Goal: Information Seeking & Learning: Find specific fact

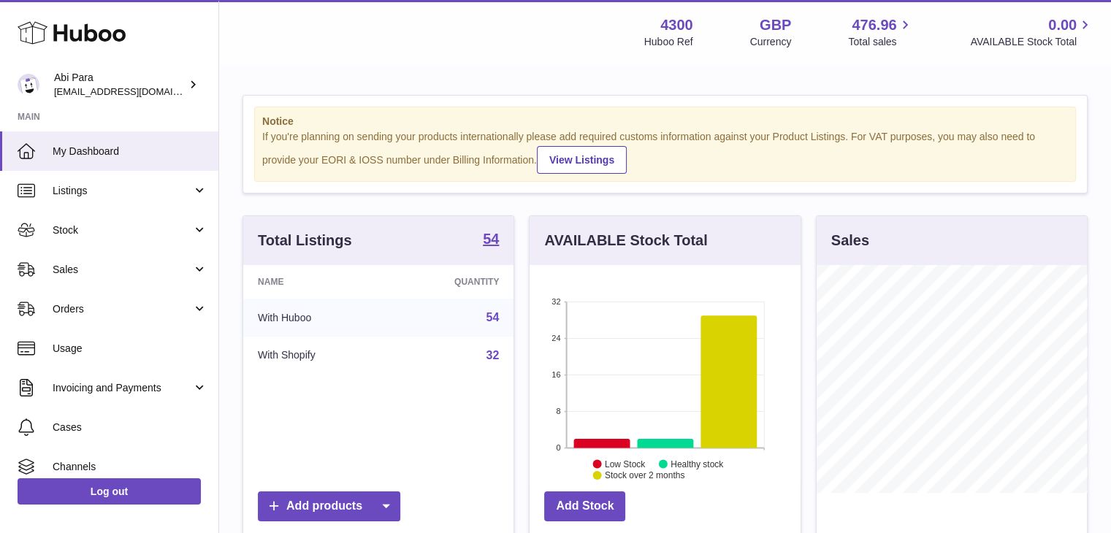
scroll to position [228, 271]
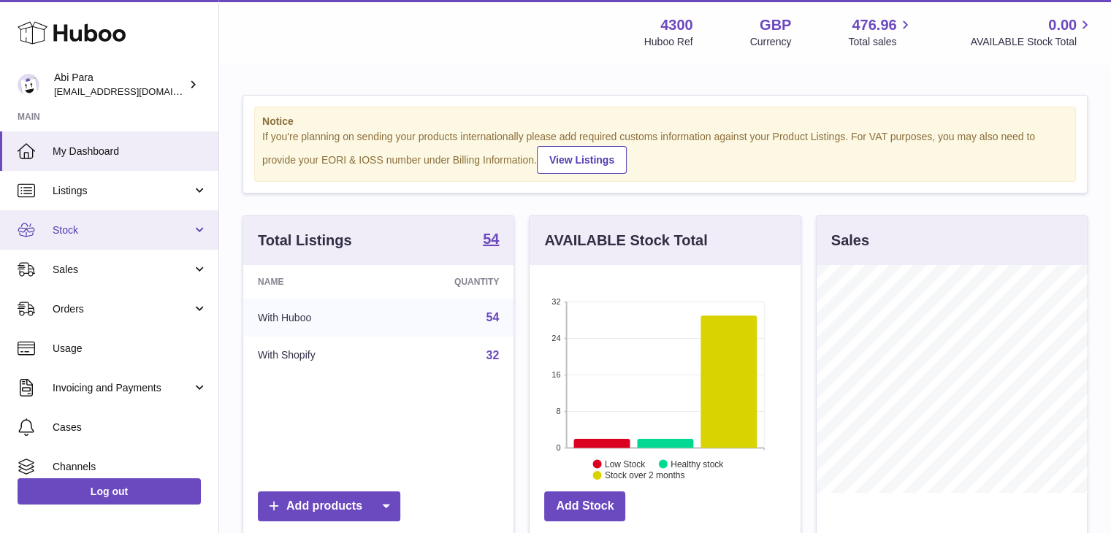
click at [110, 227] on span "Stock" at bounding box center [123, 231] width 140 height 14
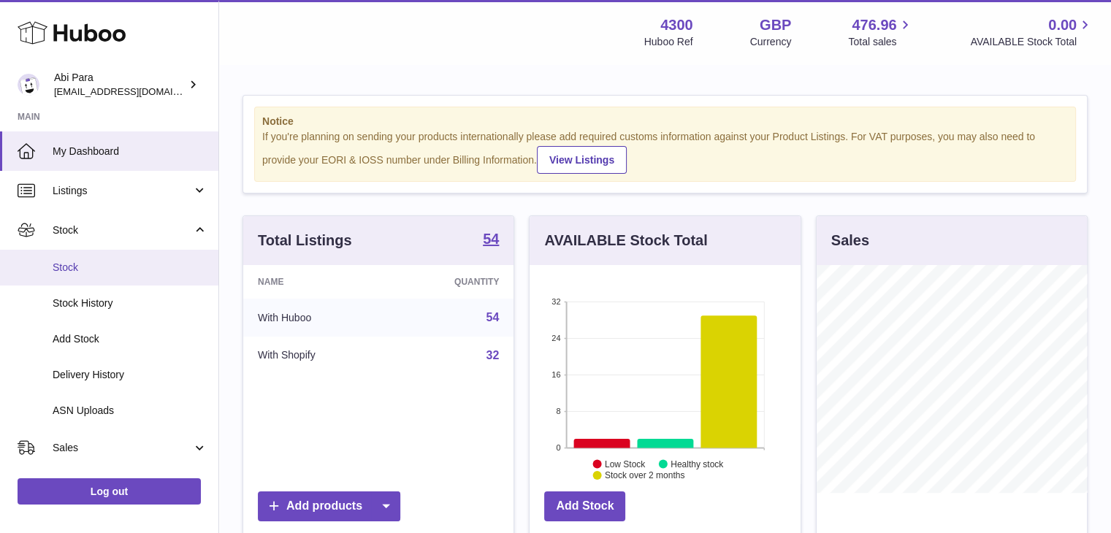
click at [82, 272] on span "Stock" at bounding box center [130, 268] width 155 height 14
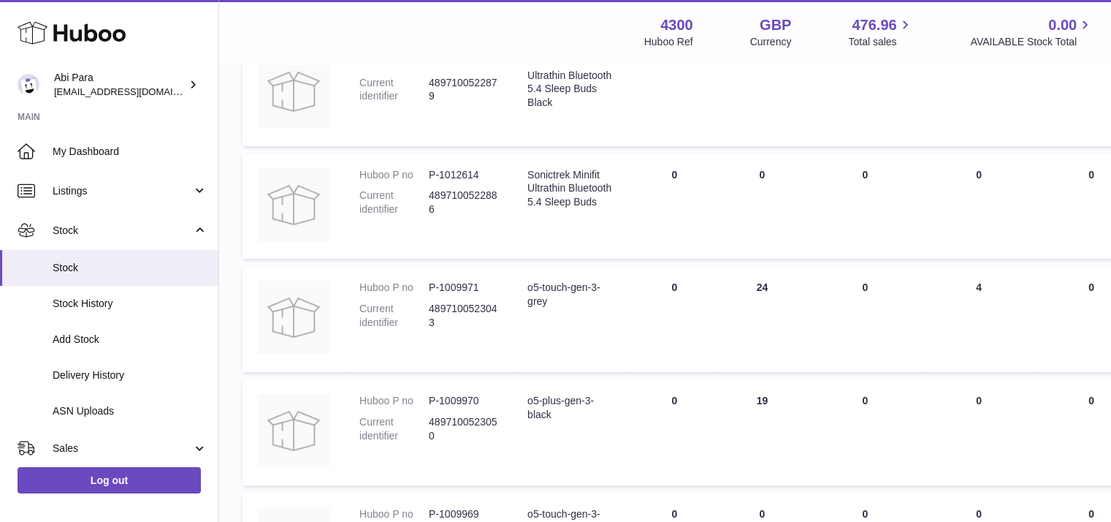
scroll to position [578, 0]
drag, startPoint x: 560, startPoint y: 334, endPoint x: 526, endPoint y: 313, distance: 40.0
click at [526, 313] on td "Description o5-touch-gen-3-grey" at bounding box center [572, 319] width 118 height 106
copy div "o5-touch-gen-3-grey"
drag, startPoint x: 561, startPoint y: 435, endPoint x: 526, endPoint y: 424, distance: 36.7
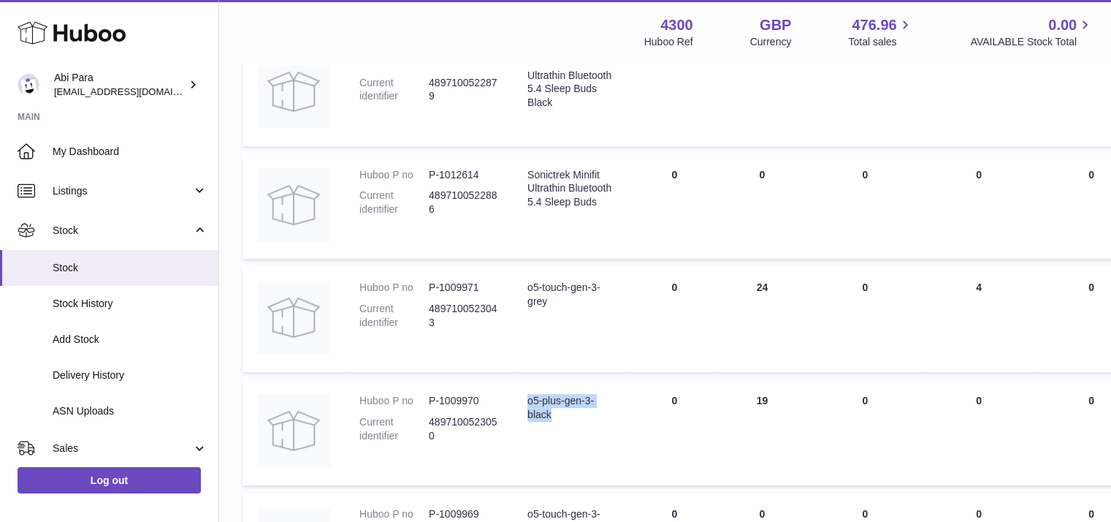
click at [526, 424] on td "Description o5-plus-gen-3-black" at bounding box center [572, 432] width 118 height 106
copy div "o5-plus-gen-3-black"
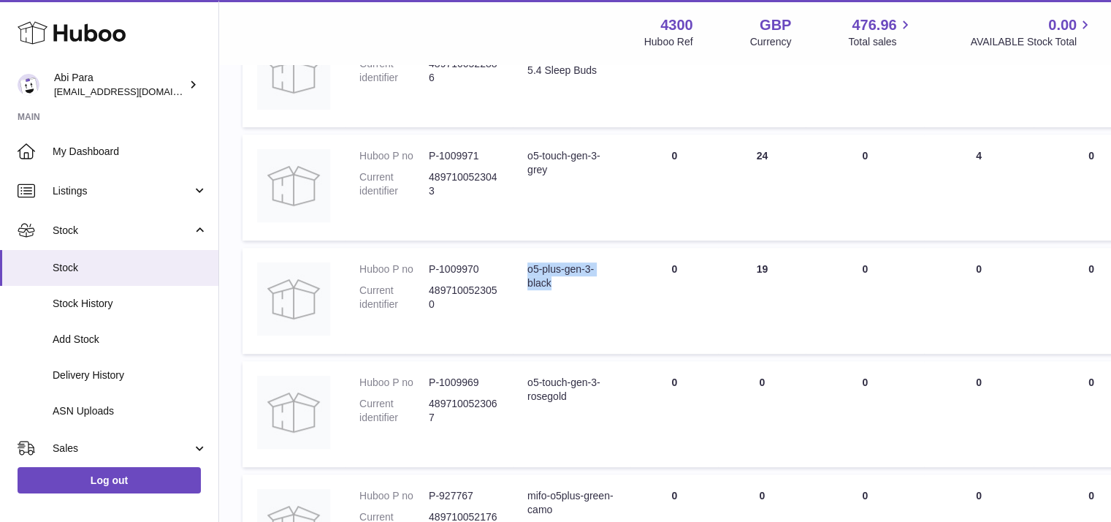
scroll to position [711, 0]
drag, startPoint x: 576, startPoint y: 419, endPoint x: 524, endPoint y: 402, distance: 54.5
click at [524, 402] on td "Description o5-touch-gen-3-rosegold" at bounding box center [572, 412] width 118 height 106
copy div "o5-touch-gen-3-rosegold"
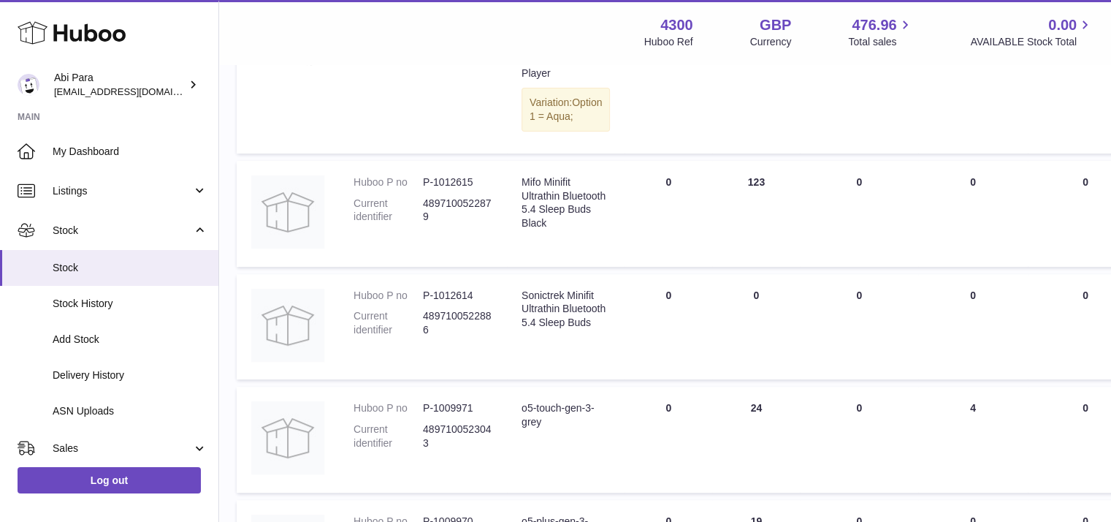
scroll to position [457, 6]
drag, startPoint x: 549, startPoint y: 261, endPoint x: 524, endPoint y: 202, distance: 64.4
click at [524, 202] on div "Mifo Minifit Ultrathin Bluetooth 5.4 Sleep Buds Black" at bounding box center [566, 204] width 88 height 56
copy div "Mifo Minifit Ultrathin Bluetooth 5.4 Sleep Buds Black"
drag, startPoint x: 578, startPoint y: 363, endPoint x: 517, endPoint y: 320, distance: 74.4
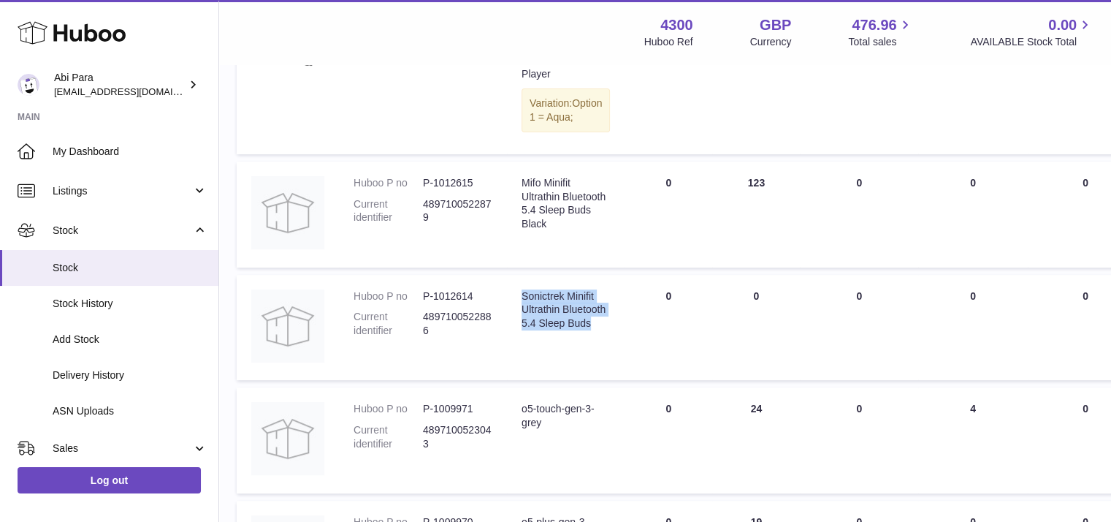
click at [517, 320] on td "Description Sonictrek Minifit Ultrathin Bluetooth 5.4 Sleep Buds" at bounding box center [566, 328] width 118 height 106
copy div "Sonictrek Minifit Ultrathin Bluetooth 5.4 Sleep Buds"
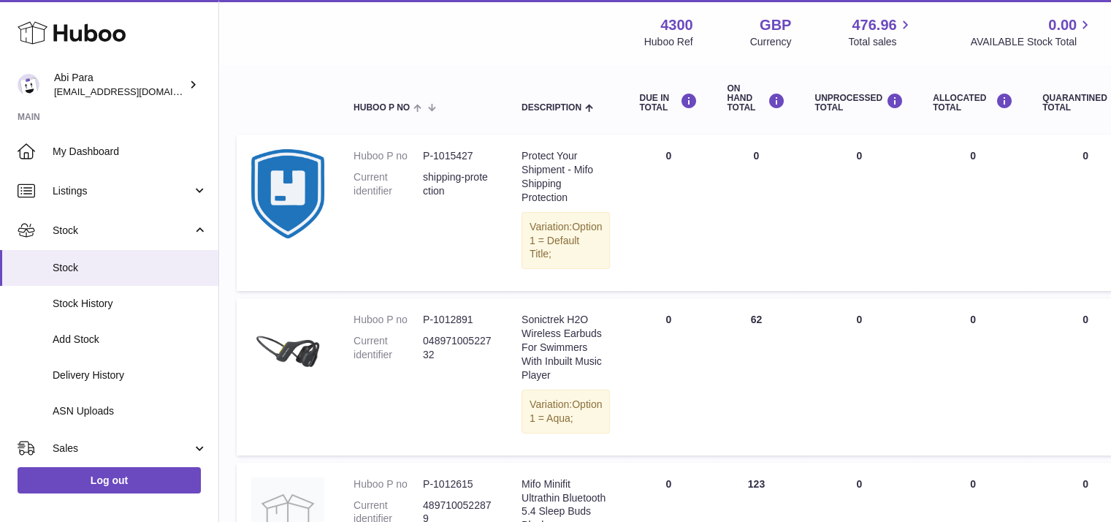
scroll to position [158, 6]
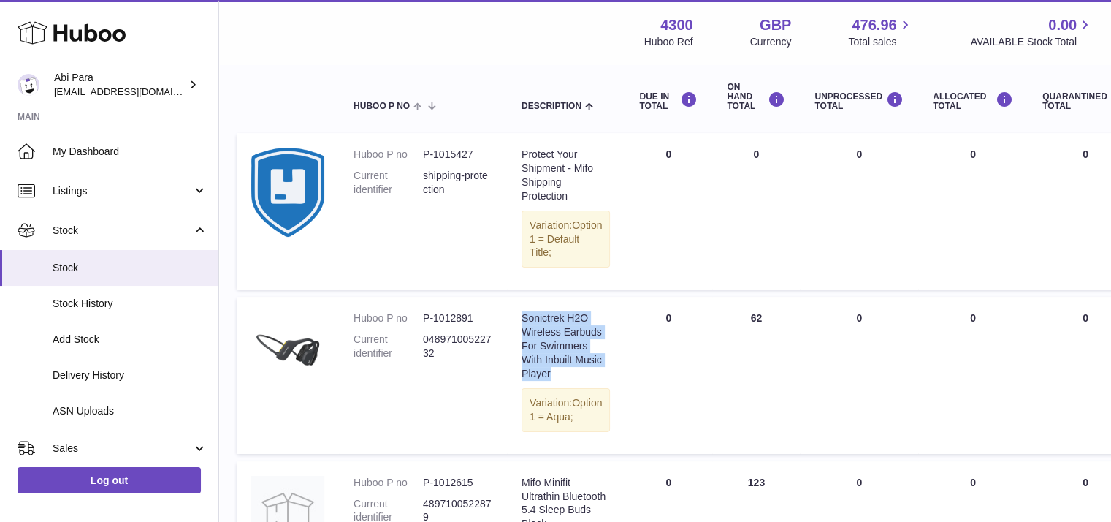
drag, startPoint x: 558, startPoint y: 383, endPoint x: 512, endPoint y: 312, distance: 85.1
click at [512, 312] on td "Description Sonictrek H2O Wireless Earbuds For Swimmers With Inbuilt Music Play…" at bounding box center [566, 375] width 118 height 156
copy div "Sonictrek H2O Wireless Earbuds For Swimmers With Inbuilt Music Player"
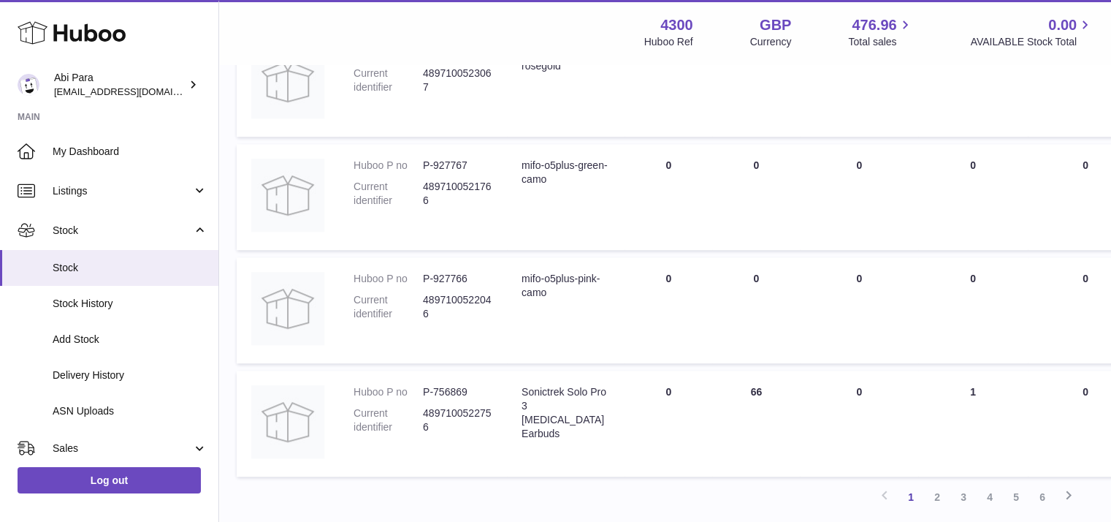
scroll to position [1180, 6]
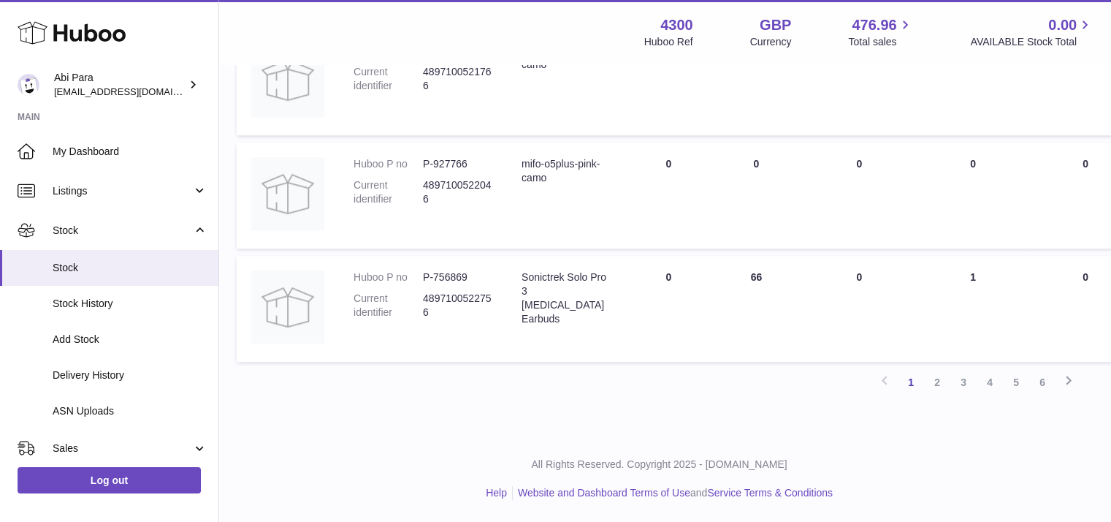
drag, startPoint x: 562, startPoint y: 324, endPoint x: 514, endPoint y: 279, distance: 65.1
click at [514, 279] on td "Description Sonictrek Solo Pro 3 [MEDICAL_DATA] Earbuds" at bounding box center [566, 309] width 118 height 106
copy div "Sonictrek Solo Pro 3 [MEDICAL_DATA] Earbuds"
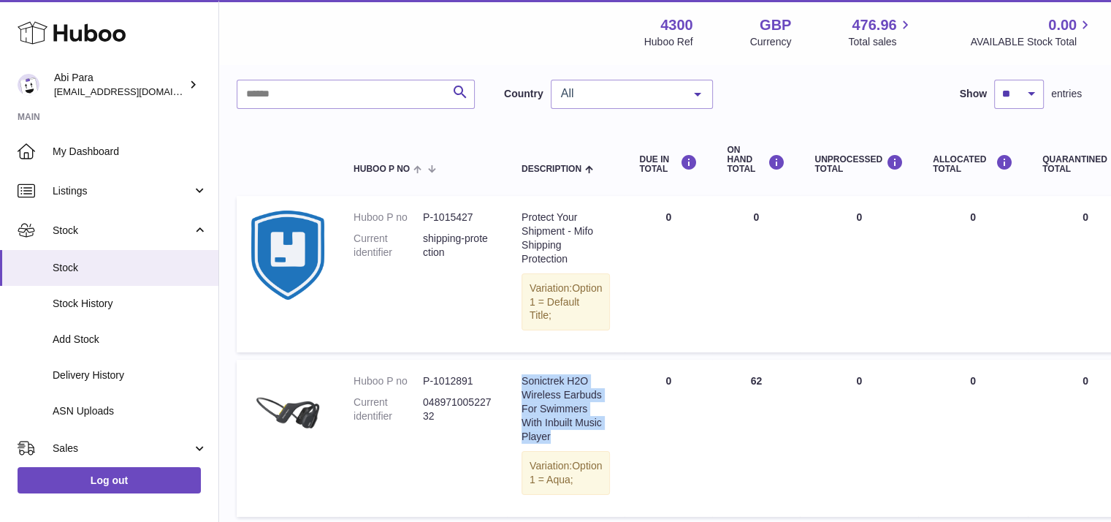
scroll to position [79, 6]
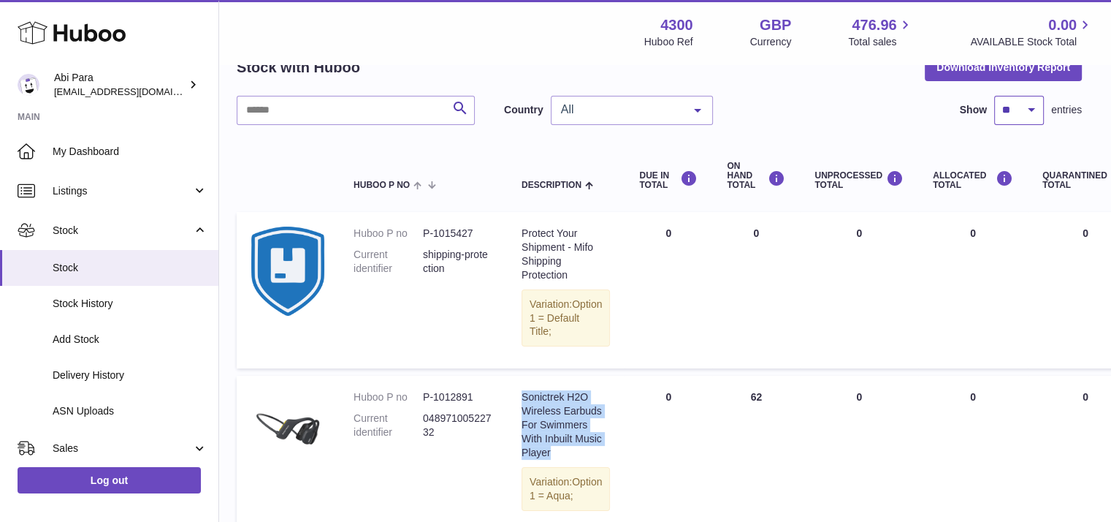
click at [1023, 121] on select "** ** ** ***" at bounding box center [1019, 110] width 50 height 29
select select "***"
click at [994, 96] on select "** ** ** ***" at bounding box center [1019, 110] width 50 height 29
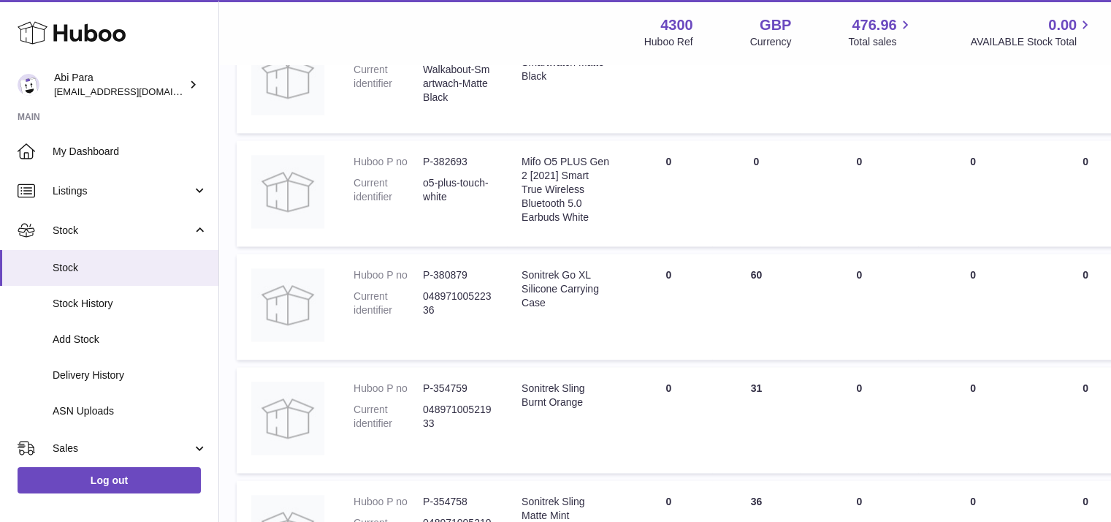
scroll to position [2063, 6]
drag, startPoint x: 581, startPoint y: 330, endPoint x: 519, endPoint y: 307, distance: 66.1
click at [519, 307] on td "Description Sonitrek Go XL Silicone Carrying Case" at bounding box center [566, 306] width 118 height 106
drag, startPoint x: 519, startPoint y: 297, endPoint x: 593, endPoint y: 332, distance: 82.3
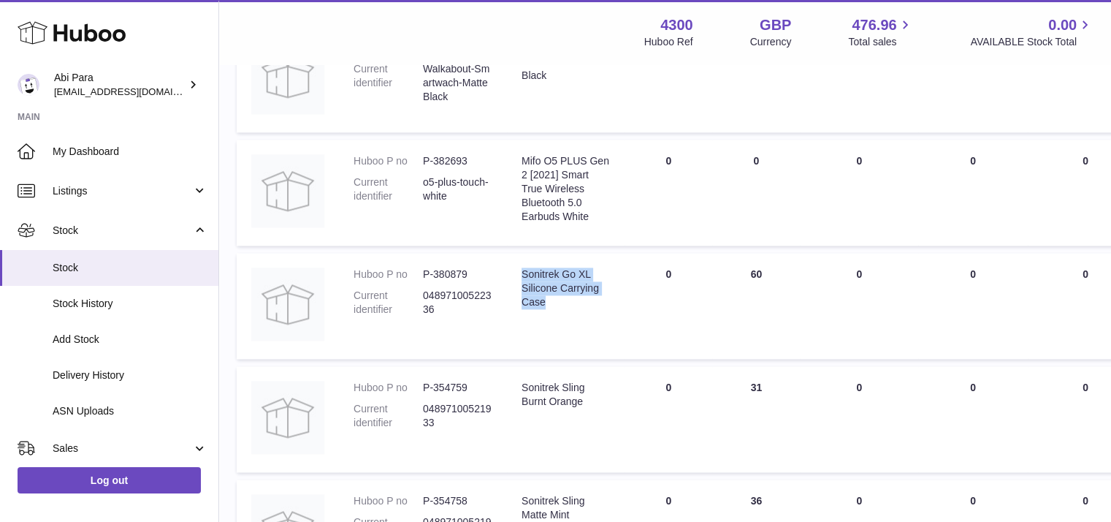
click at [593, 332] on td "Description Sonitrek Go XL Silicone Carrying Case" at bounding box center [566, 306] width 118 height 106
copy div "Sonitrek Go XL Silicone Carrying Case"
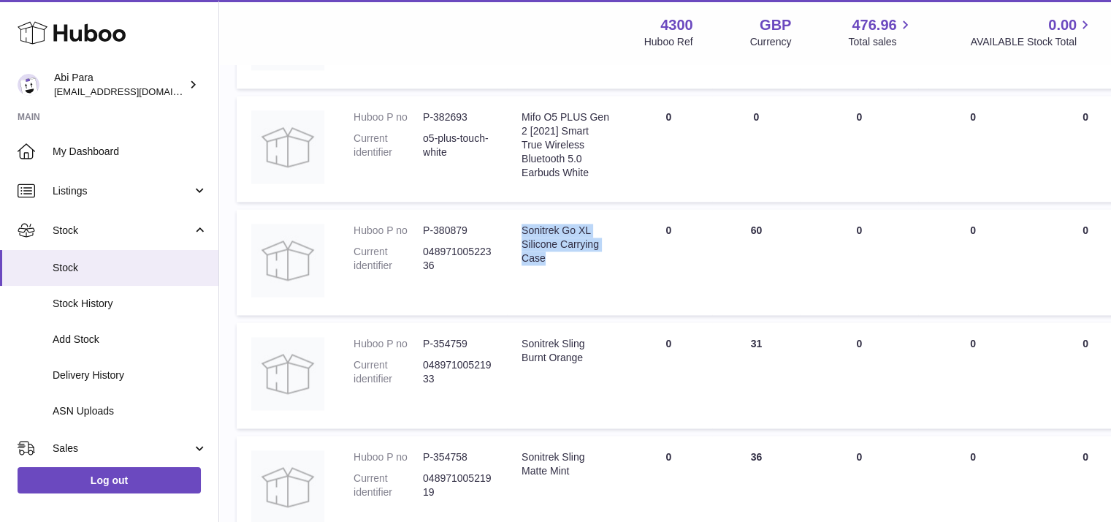
scroll to position [2130, 6]
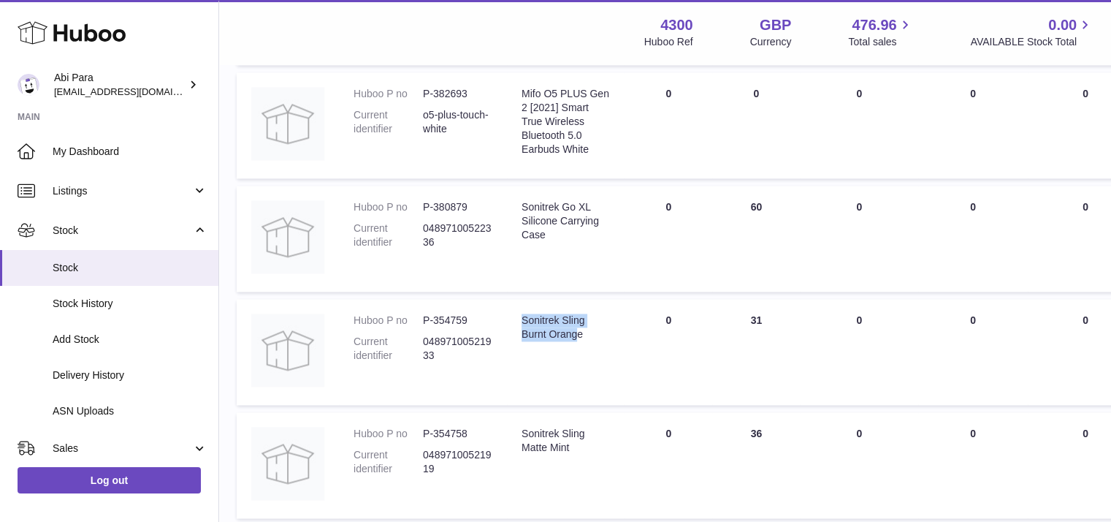
drag, startPoint x: 579, startPoint y: 367, endPoint x: 516, endPoint y: 354, distance: 64.2
click at [516, 354] on td "Description Sonitrek Sling Burnt Orange" at bounding box center [566, 352] width 118 height 106
drag, startPoint x: 517, startPoint y: 345, endPoint x: 596, endPoint y: 367, distance: 81.9
click at [596, 367] on td "Description Sonitrek Sling Burnt Orange" at bounding box center [566, 352] width 118 height 106
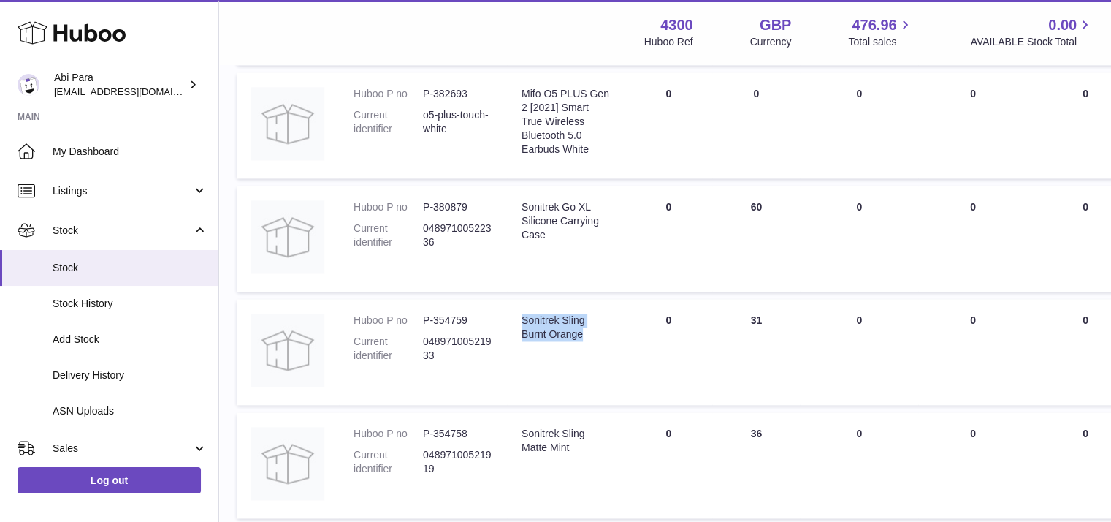
copy div "Sonitrek Sling Burnt Orange"
drag, startPoint x: 570, startPoint y: 478, endPoint x: 515, endPoint y: 464, distance: 57.4
click at [515, 464] on td "Description Sonitrek Sling Matte Mint" at bounding box center [566, 465] width 118 height 106
copy div "Sonitrek Sling Matte Mint"
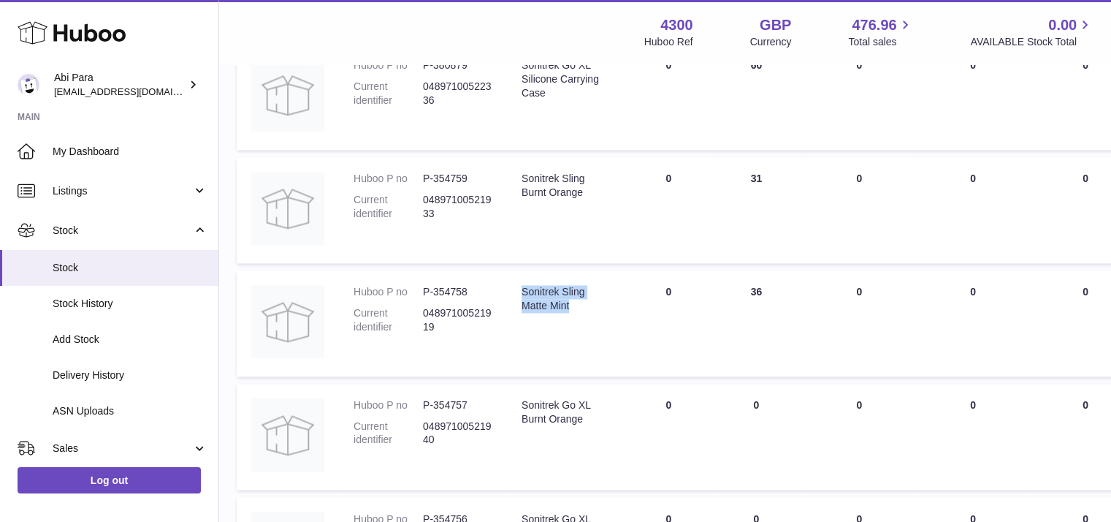
scroll to position [2277, 6]
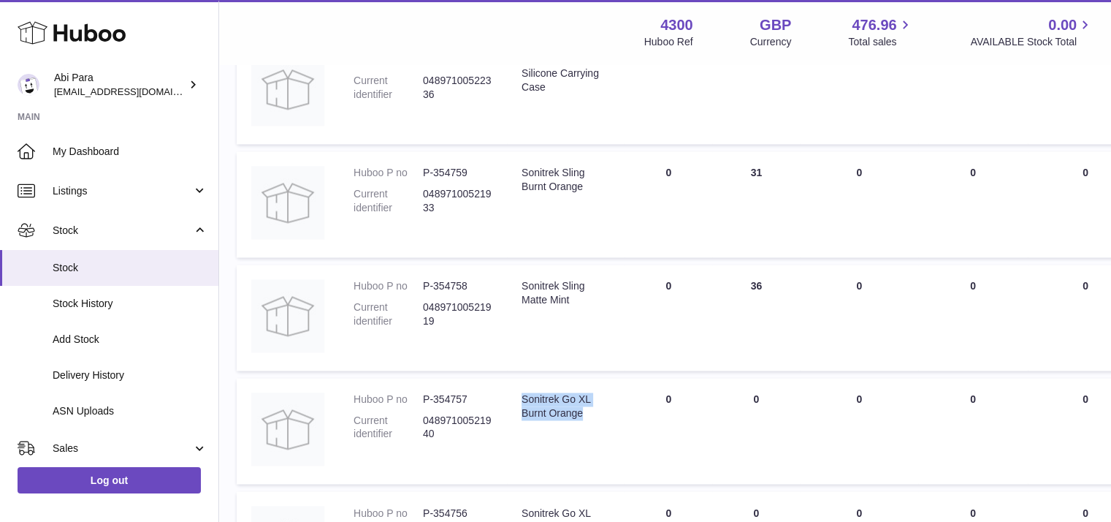
drag, startPoint x: 587, startPoint y: 445, endPoint x: 521, endPoint y: 429, distance: 68.2
click at [522, 420] on div "Sonitrek Go XL Burnt Orange" at bounding box center [566, 406] width 88 height 28
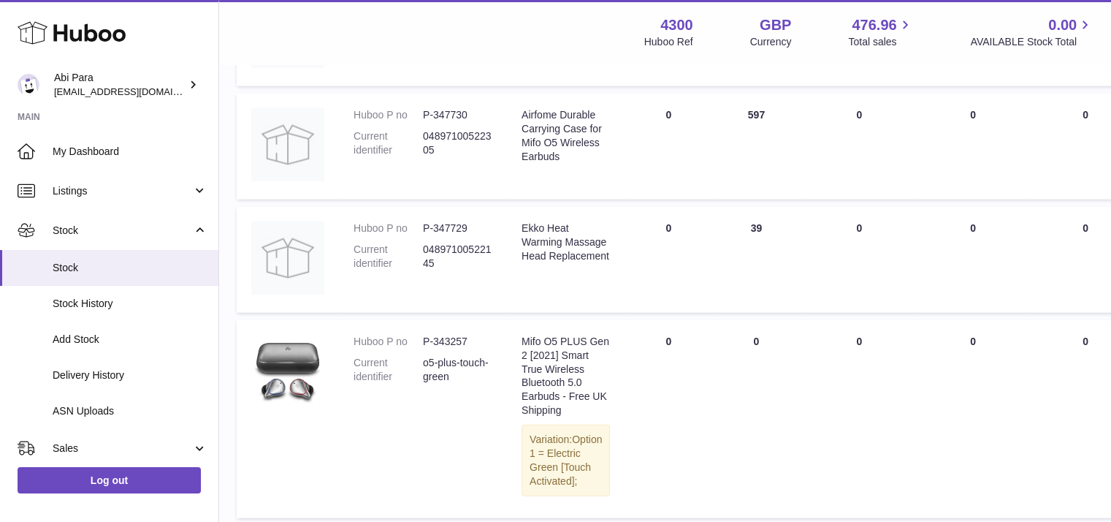
scroll to position [3234, 6]
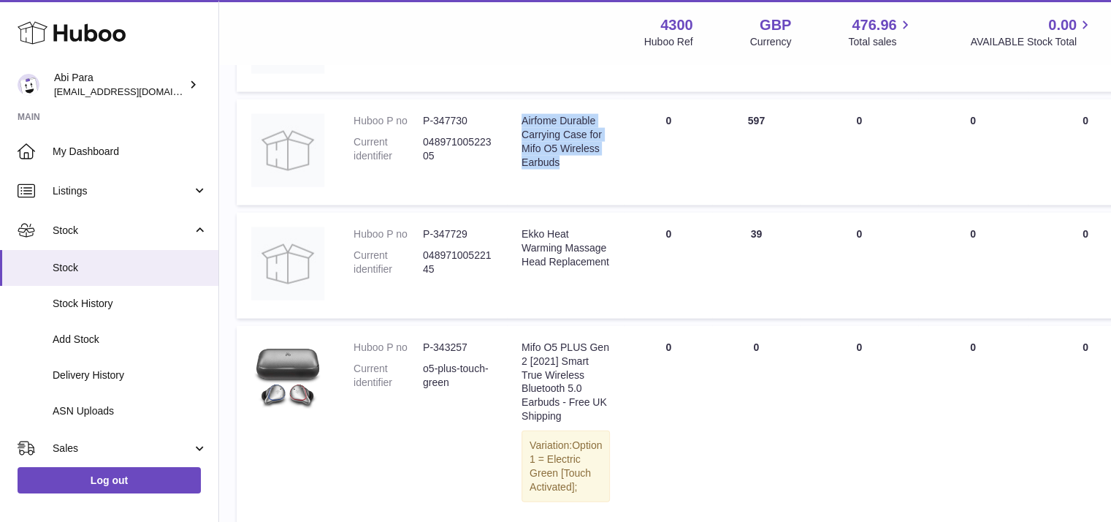
drag, startPoint x: 564, startPoint y: 225, endPoint x: 508, endPoint y: 153, distance: 91.2
click at [508, 153] on td "Description Airfome Durable Carrying Case for Mifo O5 Wireless Earbuds" at bounding box center [566, 152] width 118 height 106
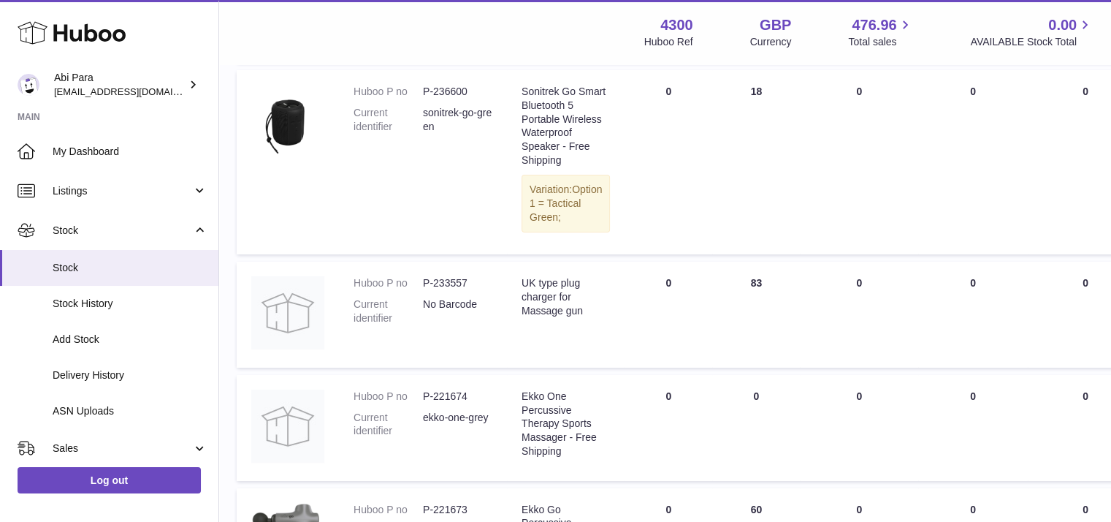
scroll to position [5231, 6]
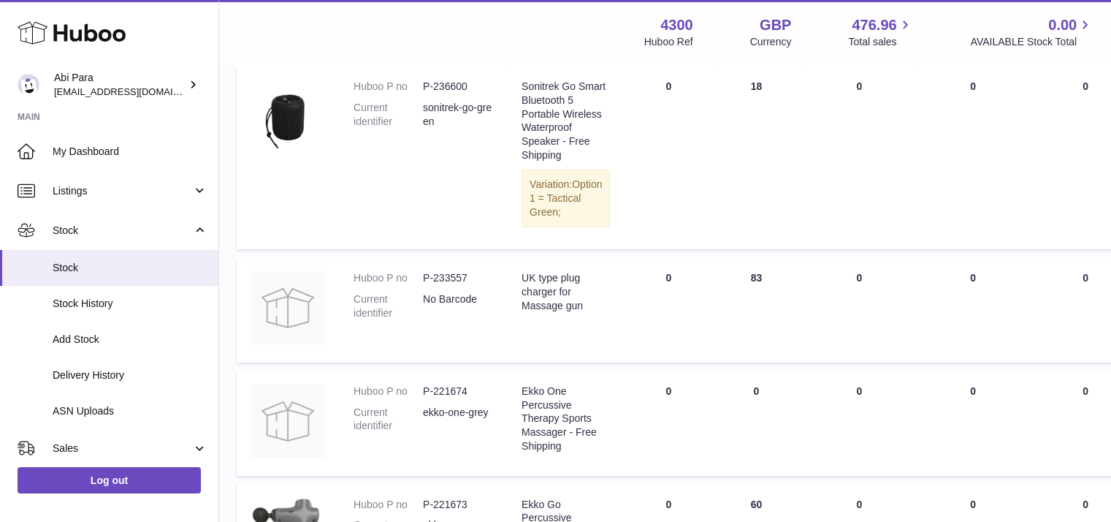
drag, startPoint x: 573, startPoint y: 329, endPoint x: 519, endPoint y: 220, distance: 122.2
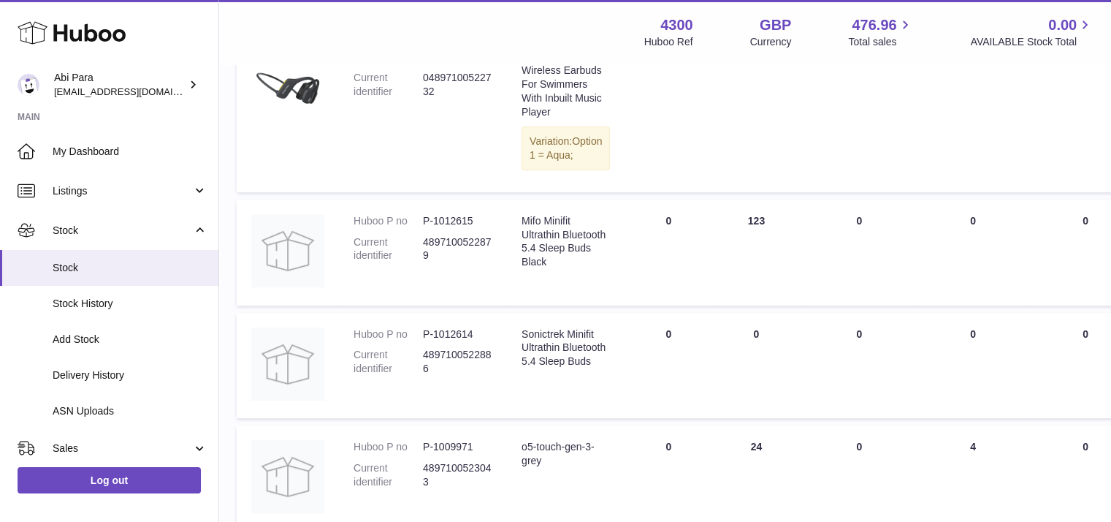
scroll to position [0, 6]
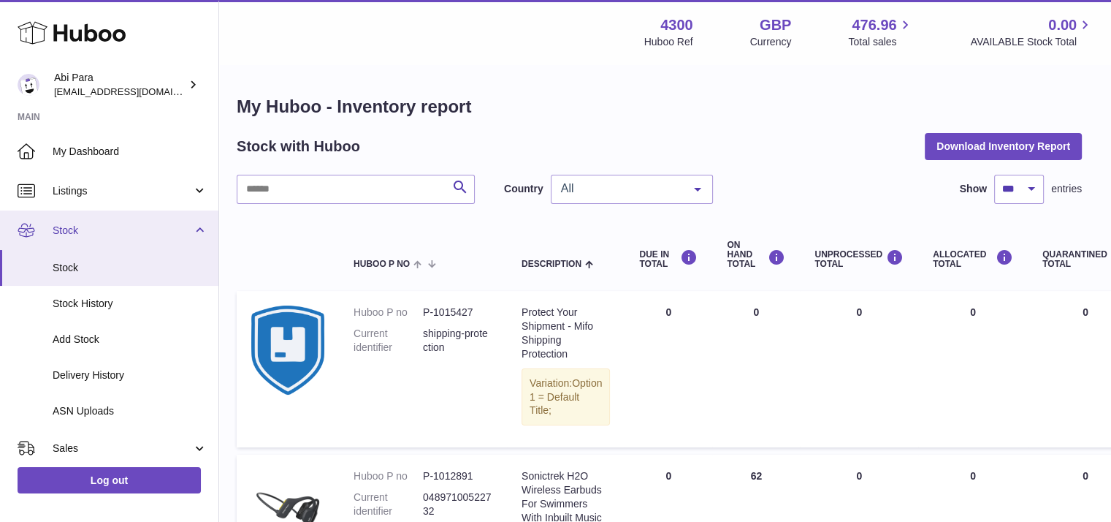
click at [186, 232] on span "Stock" at bounding box center [123, 231] width 140 height 14
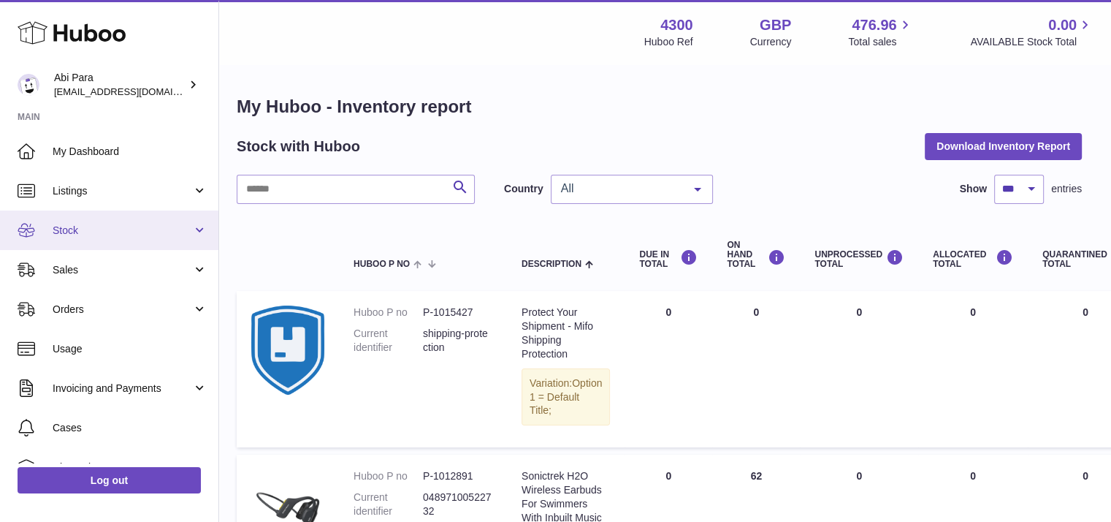
click at [186, 232] on span "Stock" at bounding box center [123, 231] width 140 height 14
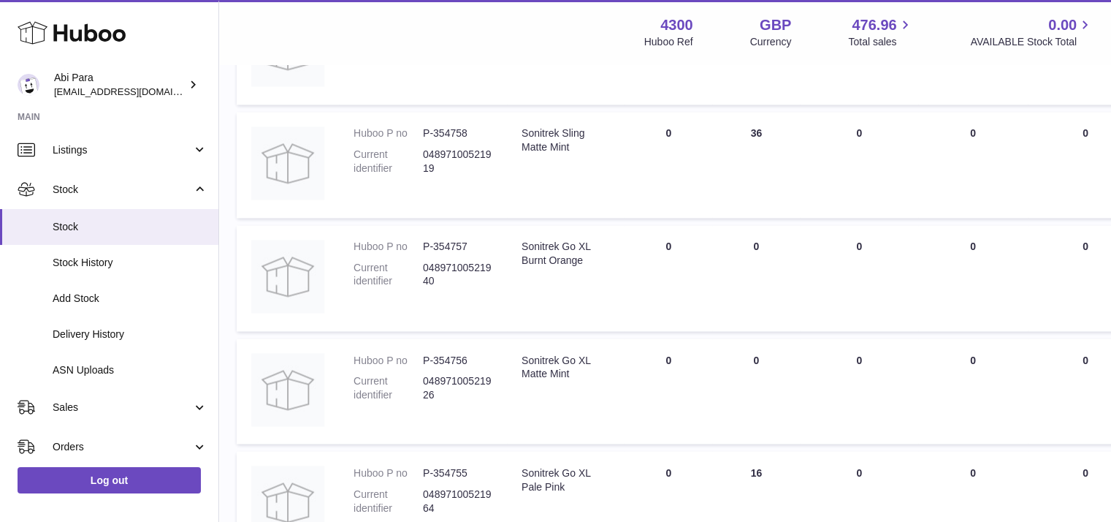
scroll to position [5914, 6]
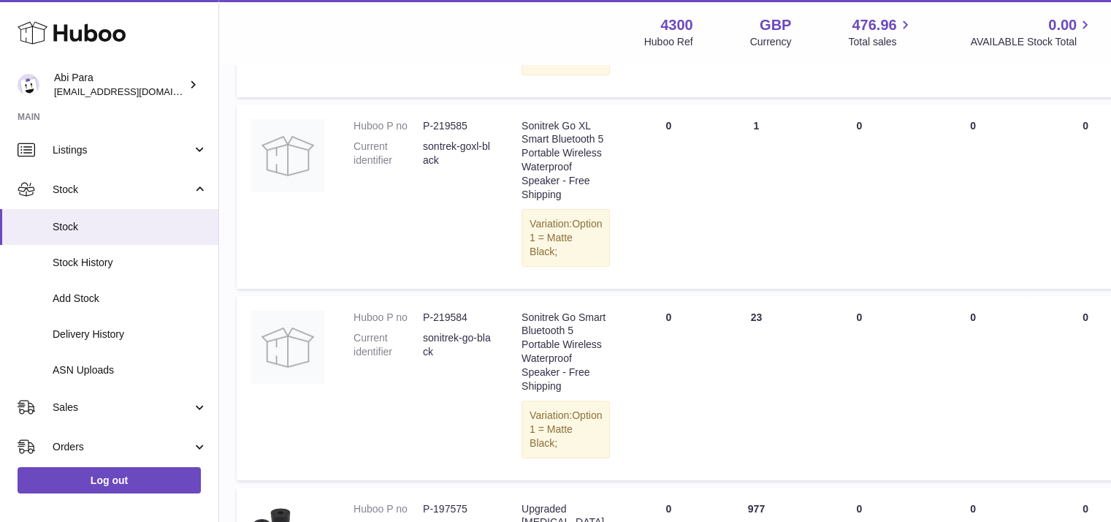
drag, startPoint x: 504, startPoint y: 270, endPoint x: 494, endPoint y: 147, distance: 123.1
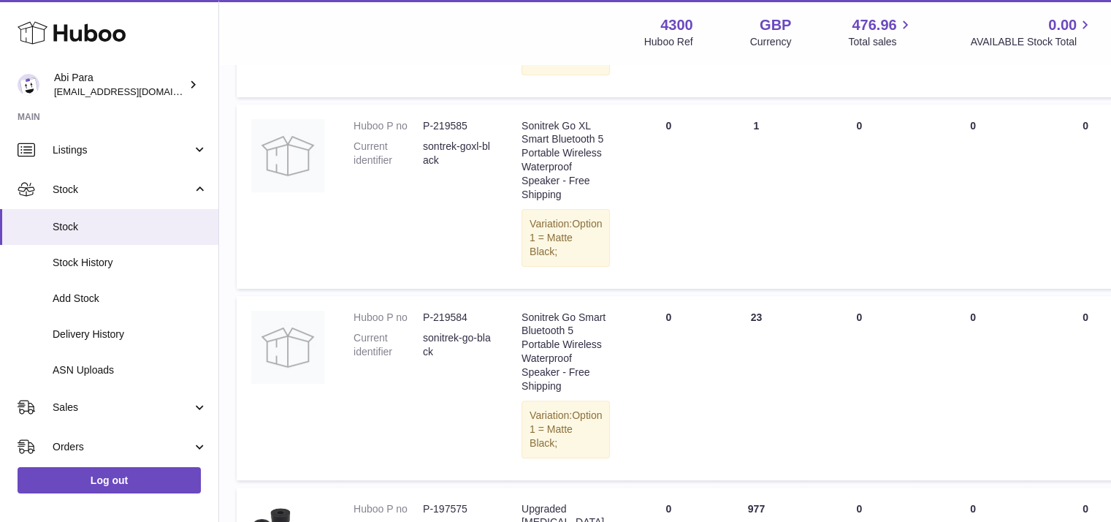
drag, startPoint x: 494, startPoint y: 147, endPoint x: 417, endPoint y: 150, distance: 76.8
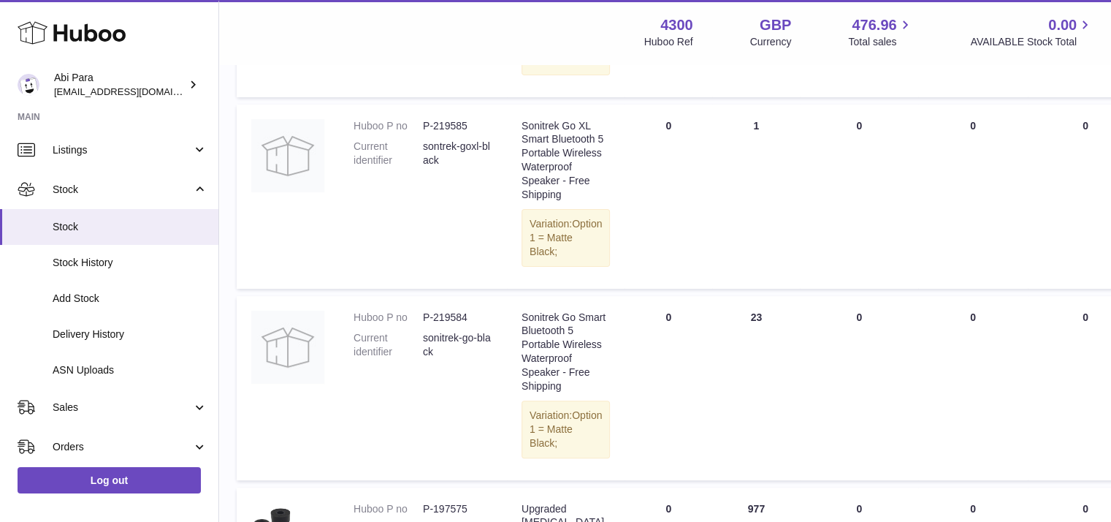
drag, startPoint x: 417, startPoint y: 150, endPoint x: 484, endPoint y: 147, distance: 67.3
drag, startPoint x: 494, startPoint y: 147, endPoint x: 424, endPoint y: 148, distance: 70.1
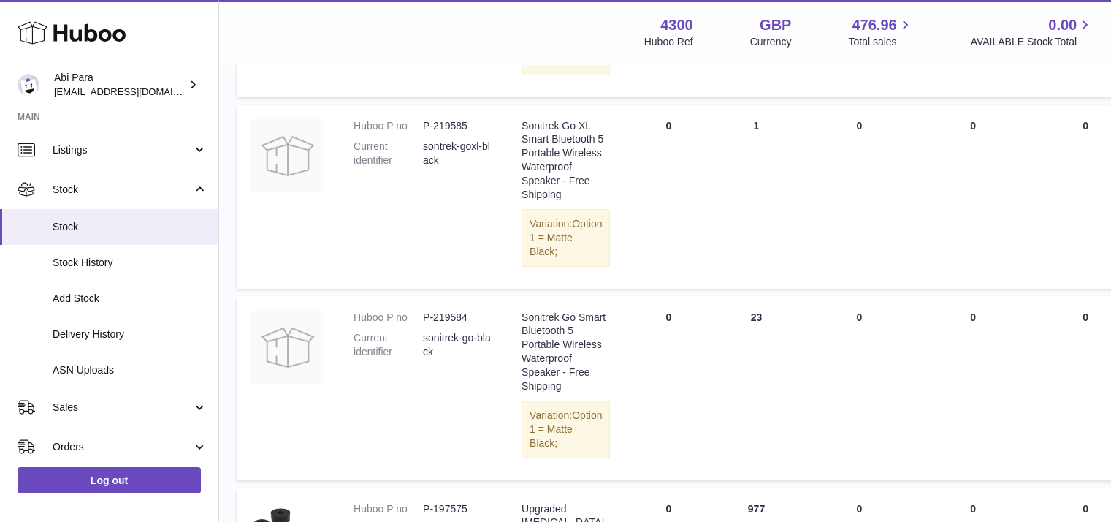
scroll to position [4533, 6]
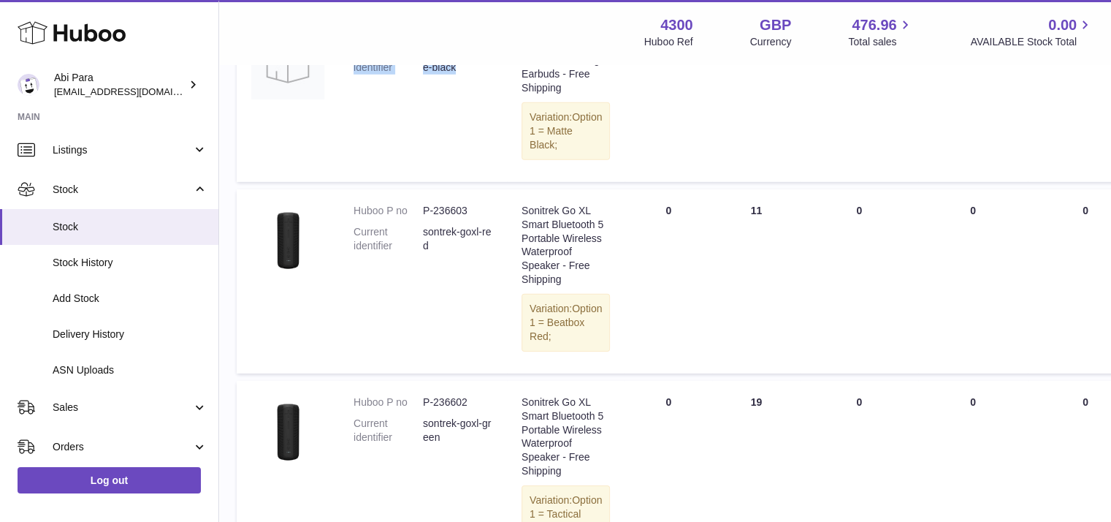
drag, startPoint x: 457, startPoint y: 299, endPoint x: 419, endPoint y: 285, distance: 40.4
click at [419, 83] on dl "Huboo P no P-263456 Current identifier nuraboost-edge-black" at bounding box center [423, 54] width 139 height 56
click at [419, 75] on dt "Current identifier" at bounding box center [388, 61] width 69 height 28
drag, startPoint x: 419, startPoint y: 281, endPoint x: 463, endPoint y: 302, distance: 49.0
click at [463, 83] on dl "Huboo P no P-263456 Current identifier nuraboost-edge-black" at bounding box center [423, 54] width 139 height 56
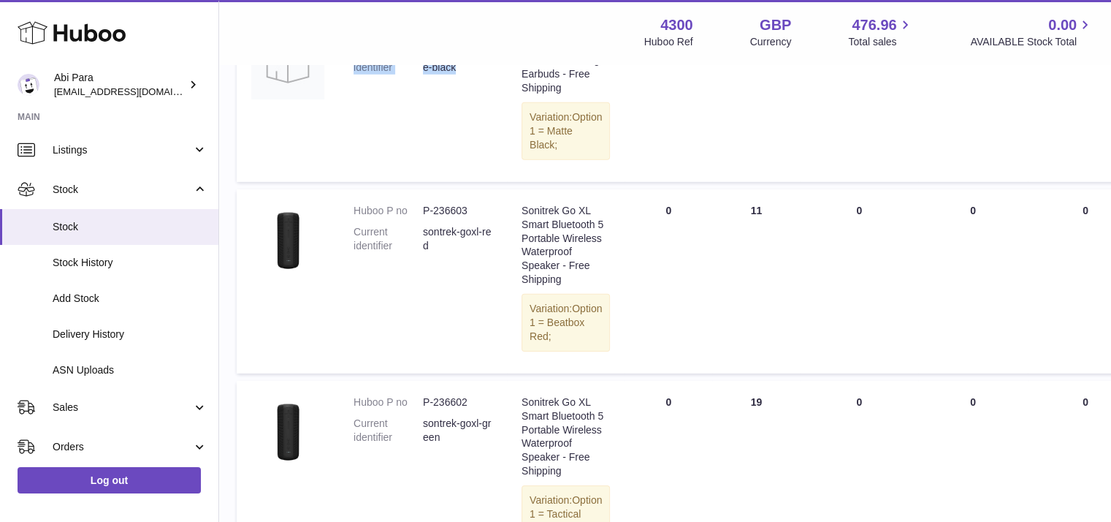
click at [463, 75] on dd "nuraboost-edge-black" at bounding box center [457, 61] width 69 height 28
drag, startPoint x: 457, startPoint y: 302, endPoint x: 424, endPoint y: 278, distance: 40.9
click at [424, 75] on dd "nuraboost-edge-black" at bounding box center [457, 61] width 69 height 28
